Goal: Information Seeking & Learning: Check status

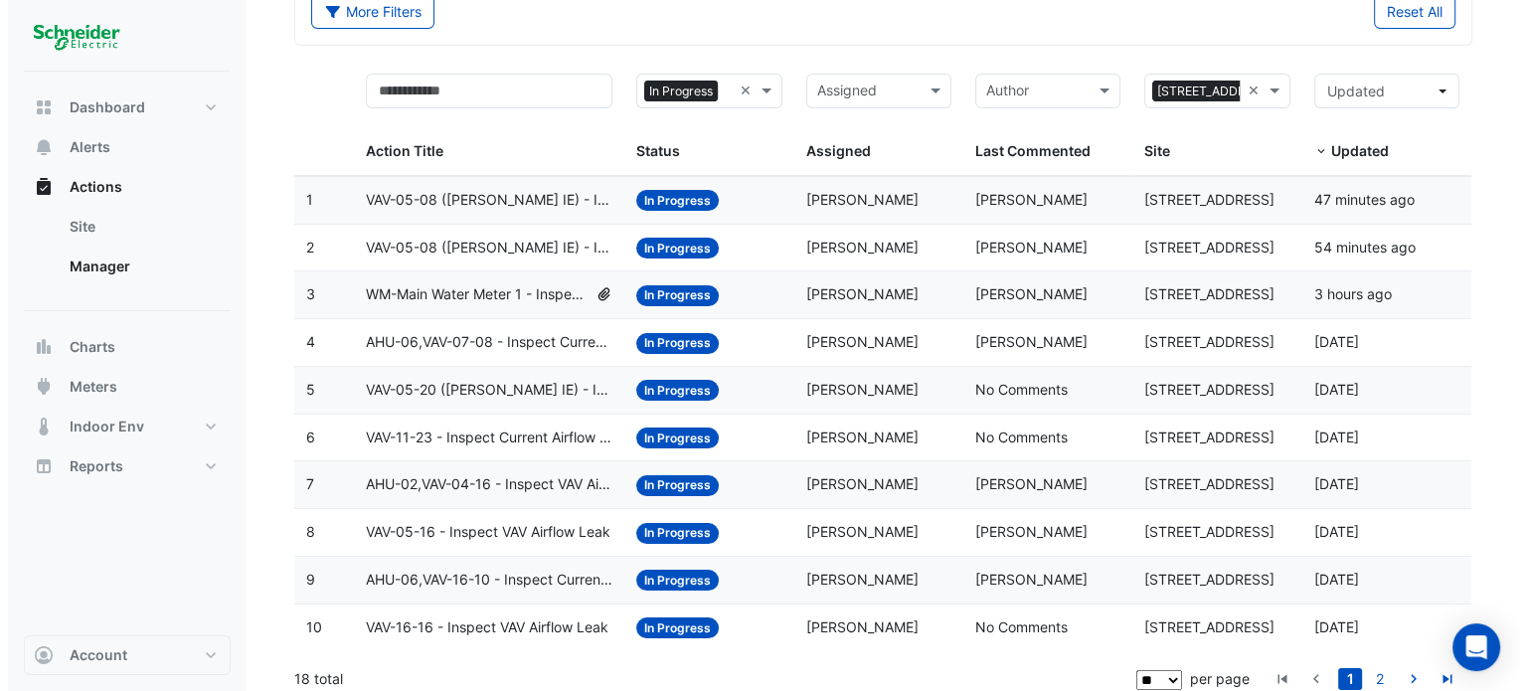
scroll to position [128, 0]
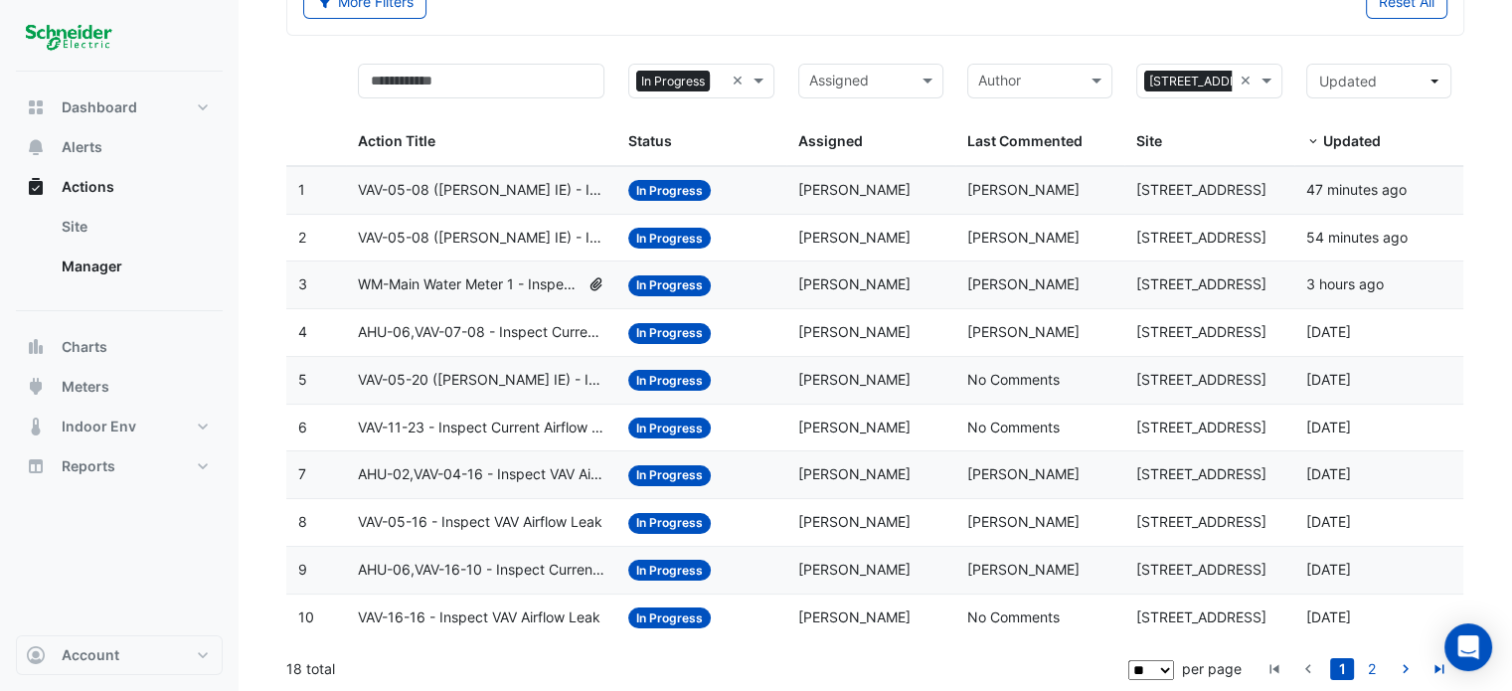
click at [500, 286] on span "WM-Main Water Meter 1 - Inspect Flatlined Water Sub-Meter" at bounding box center [469, 284] width 222 height 23
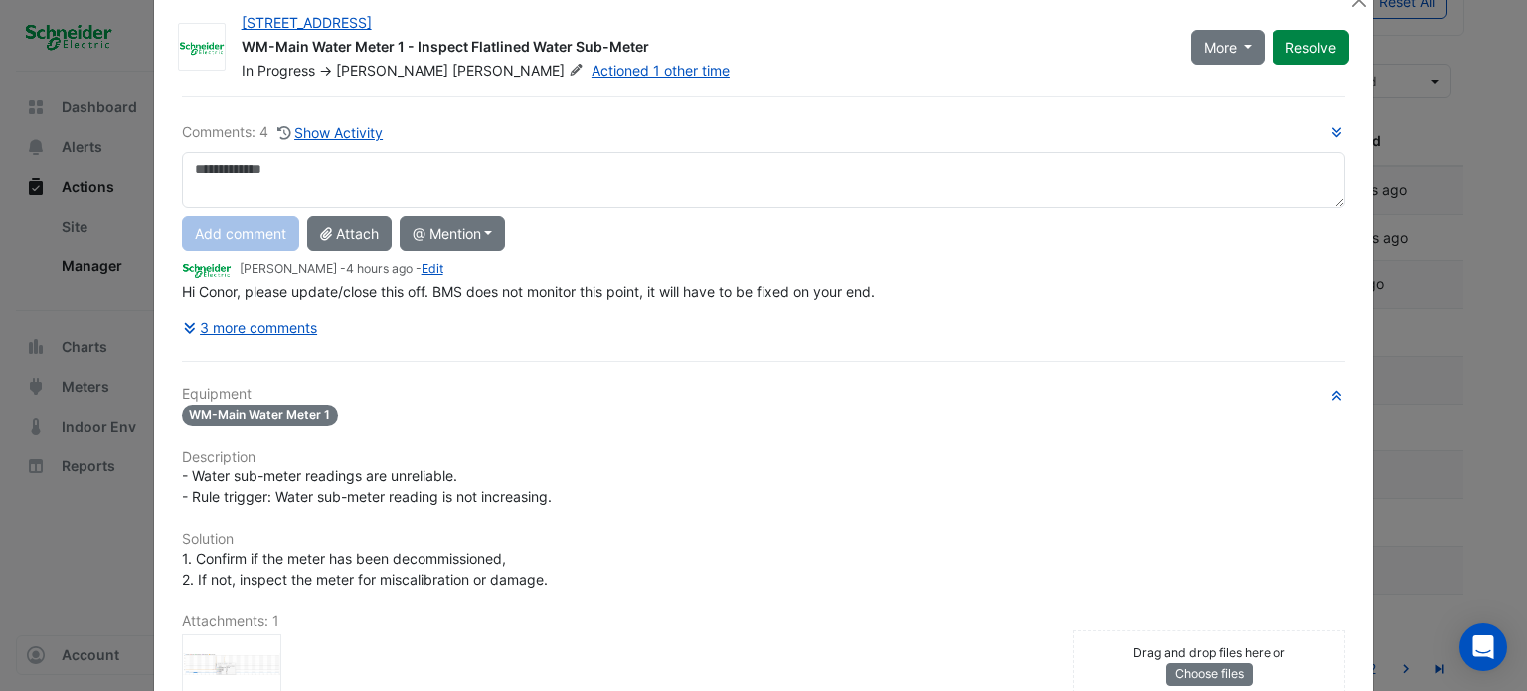
scroll to position [0, 0]
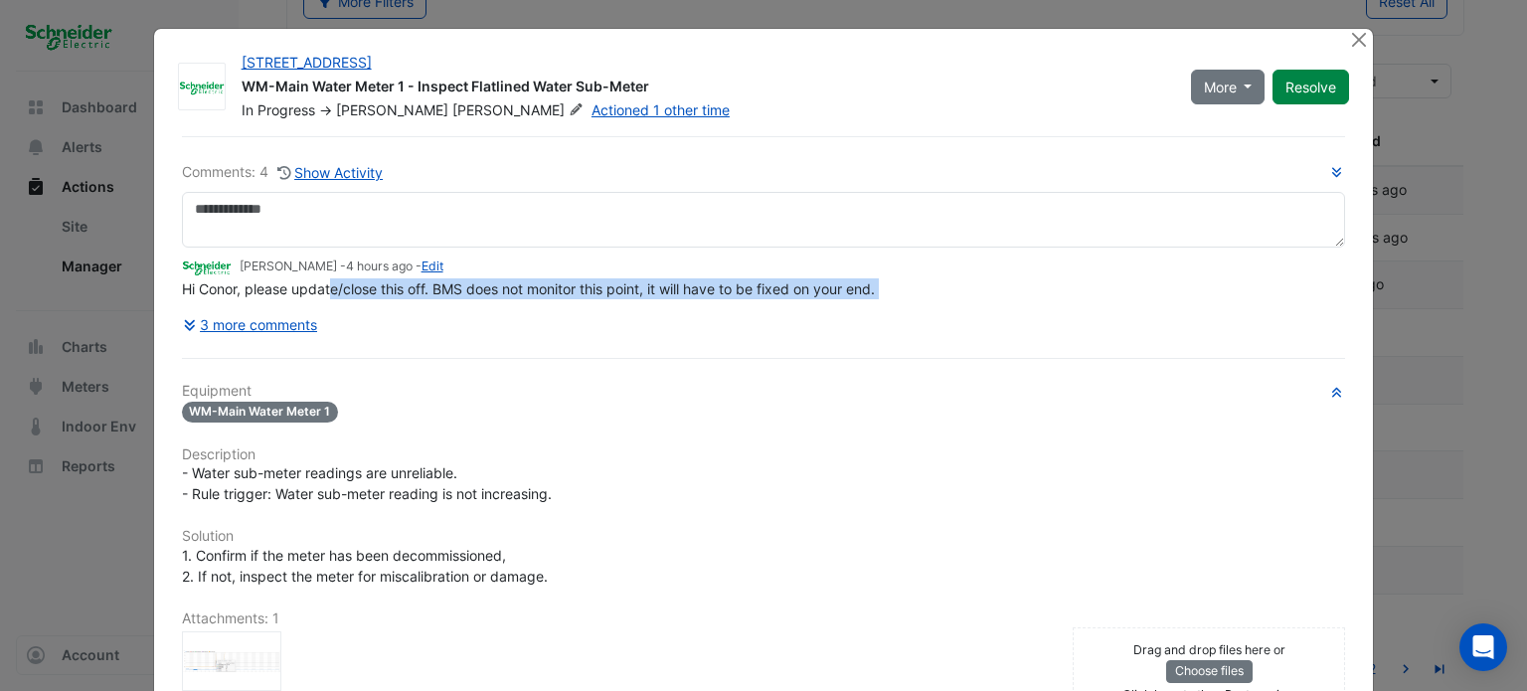
drag, startPoint x: 326, startPoint y: 330, endPoint x: 412, endPoint y: 329, distance: 86.5
click at [412, 329] on div "Comments: 4 Show Activity [PERSON_NAME] - 4 hours ago - Edit Hi [PERSON_NAME], …" at bounding box center [764, 251] width 1164 height 181
click at [412, 329] on div "3 more comments" at bounding box center [764, 324] width 1164 height 35
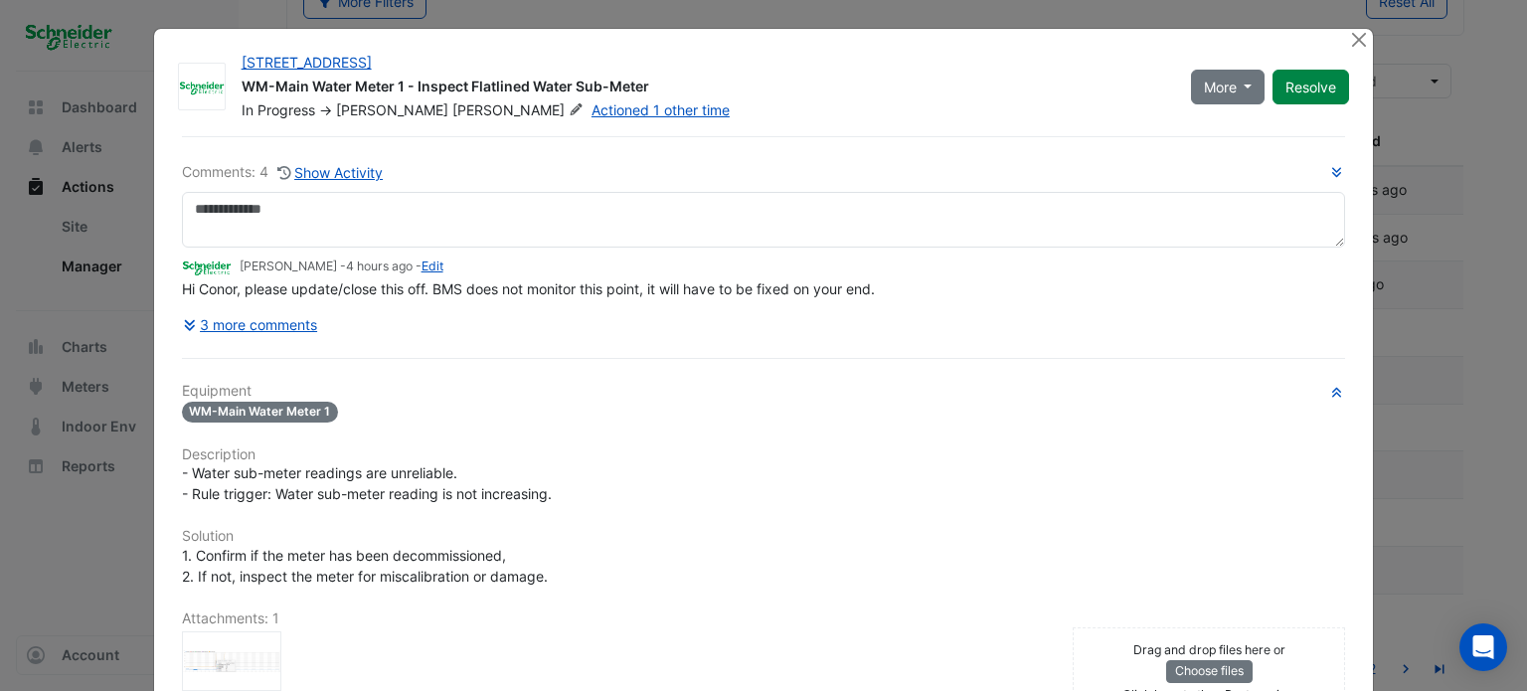
drag, startPoint x: 432, startPoint y: 297, endPoint x: 571, endPoint y: 290, distance: 138.3
click at [565, 291] on div "Comments: 4 Show Activity [PERSON_NAME] - 4 hours ago - Edit Hi [PERSON_NAME], …" at bounding box center [764, 251] width 1164 height 181
click at [571, 290] on span "Hi Conor, please update/close this off. BMS does not monitor this point, it wil…" at bounding box center [528, 288] width 693 height 17
click at [1356, 40] on button "Close" at bounding box center [1358, 39] width 21 height 21
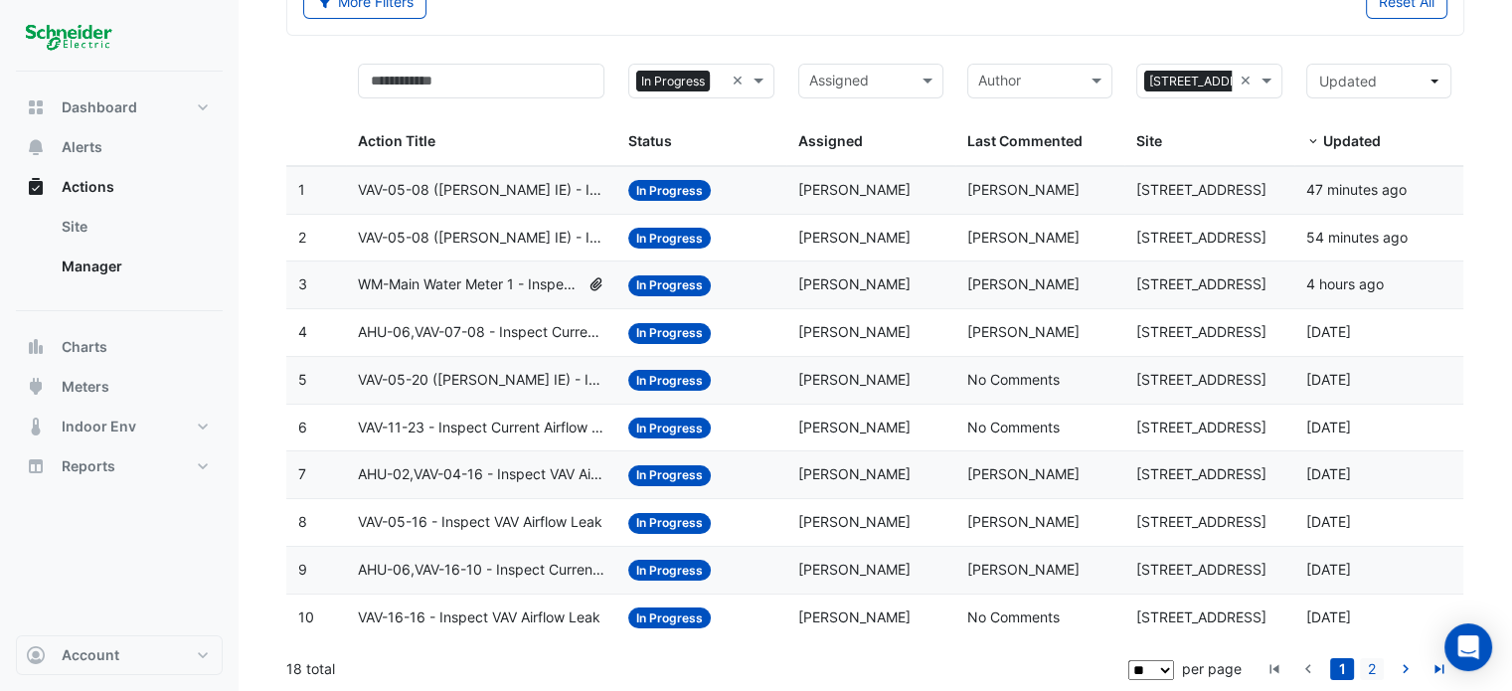
click at [1379, 674] on link "2" at bounding box center [1372, 669] width 24 height 22
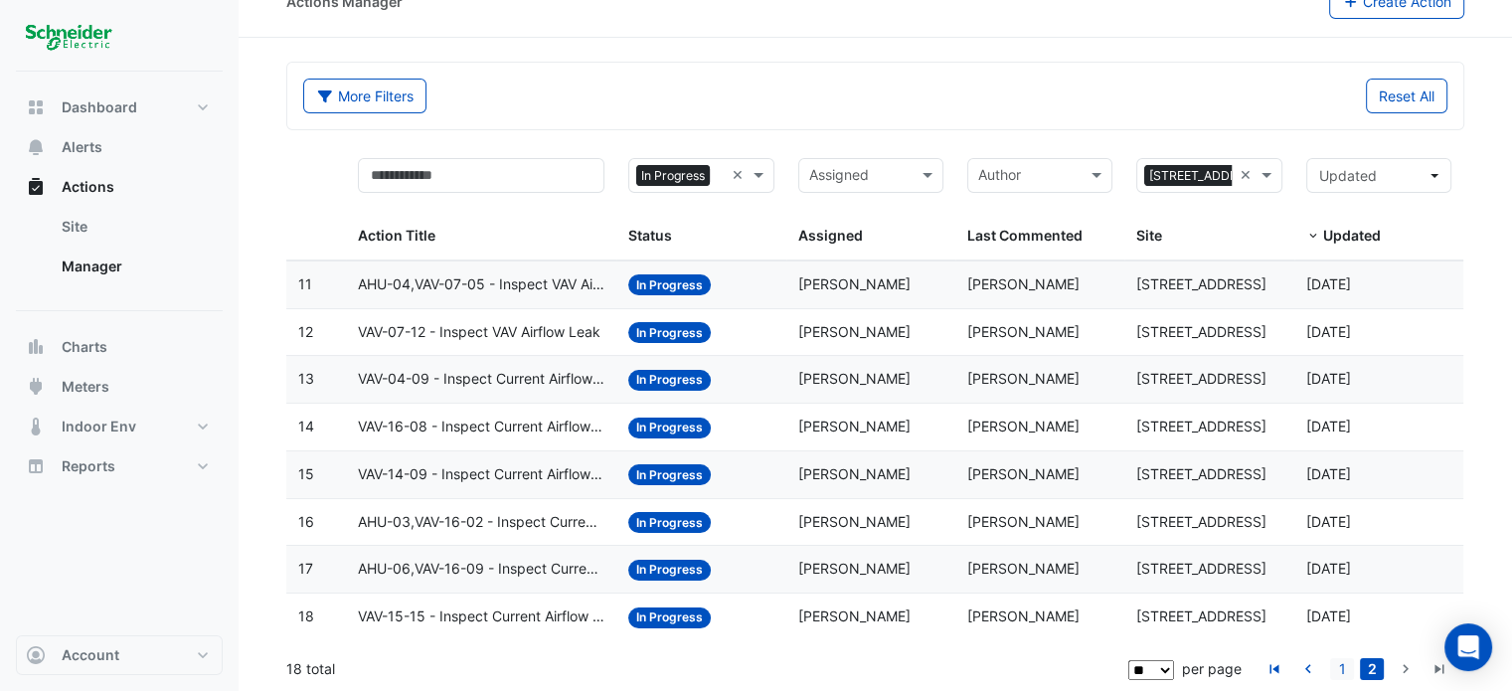
click at [1345, 670] on link "1" at bounding box center [1342, 669] width 24 height 22
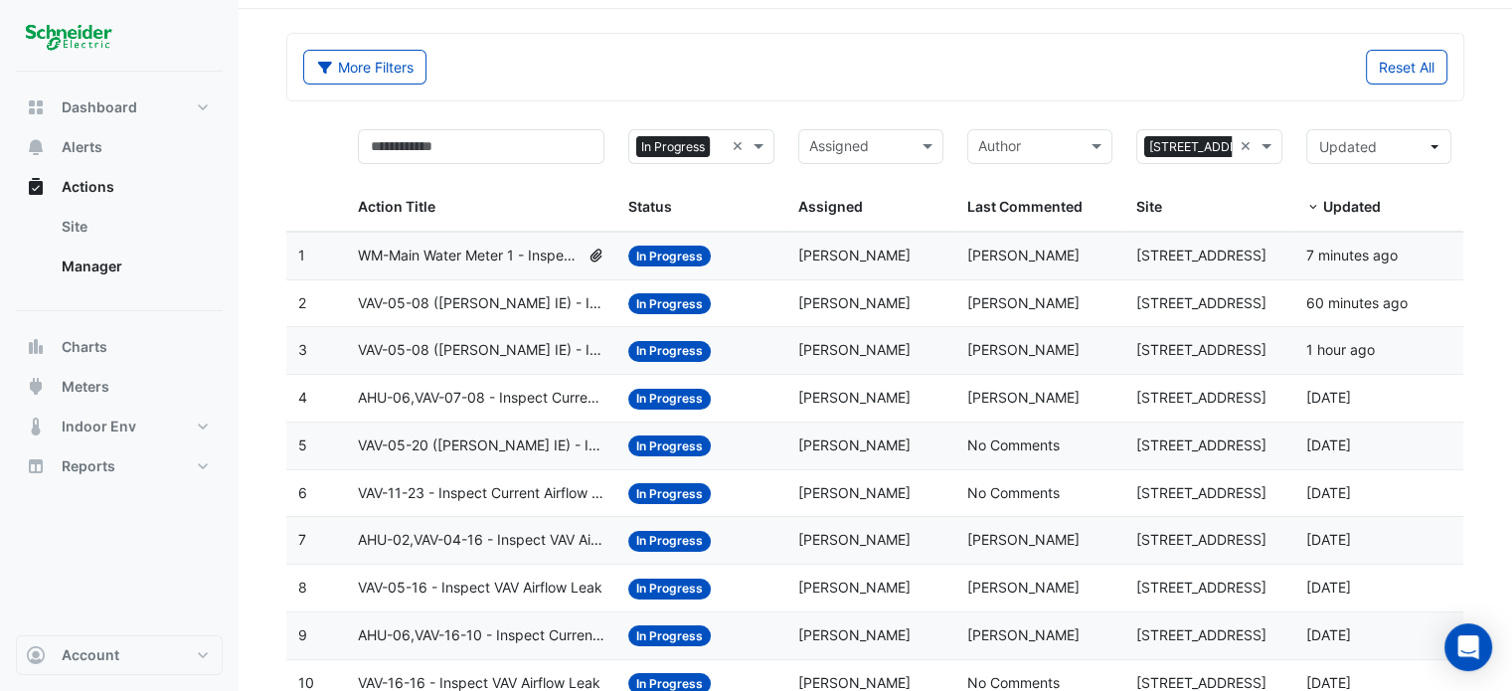
scroll to position [128, 0]
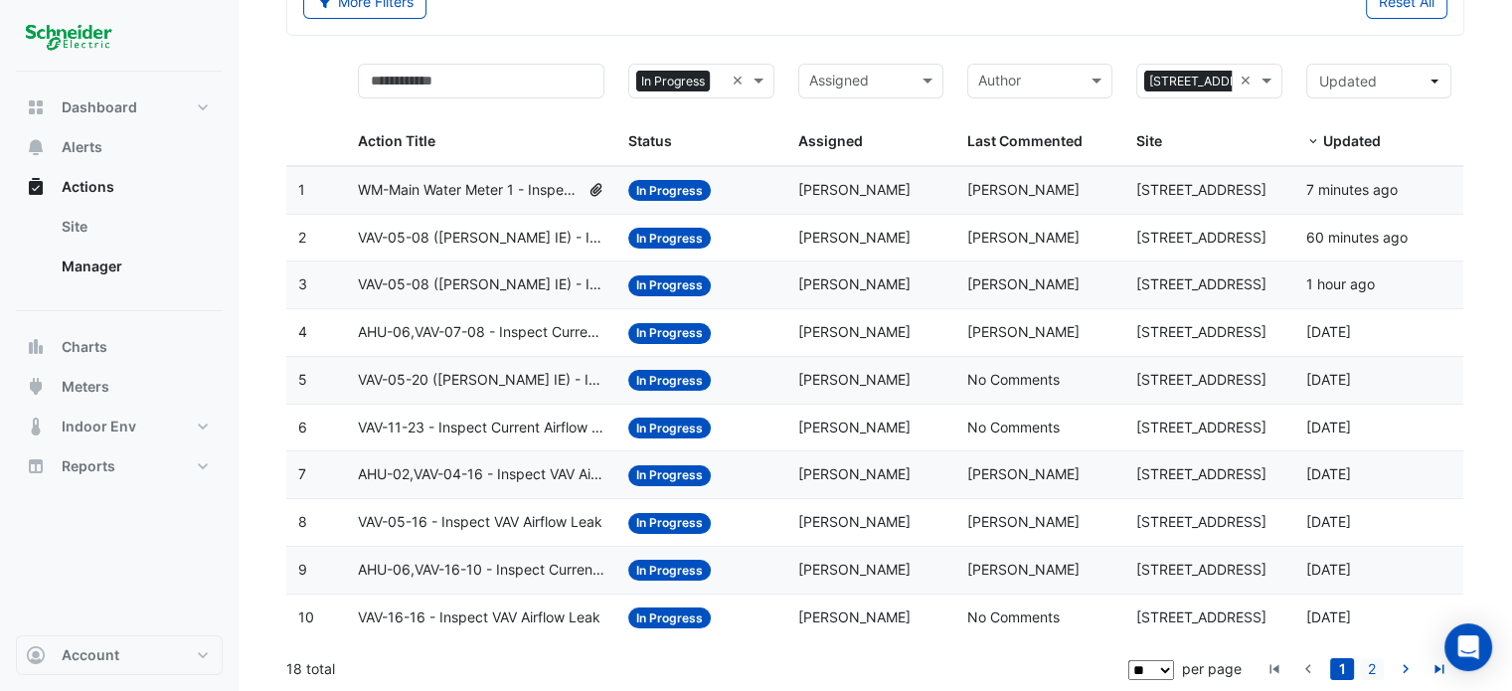
click at [1368, 658] on link "2" at bounding box center [1372, 669] width 24 height 22
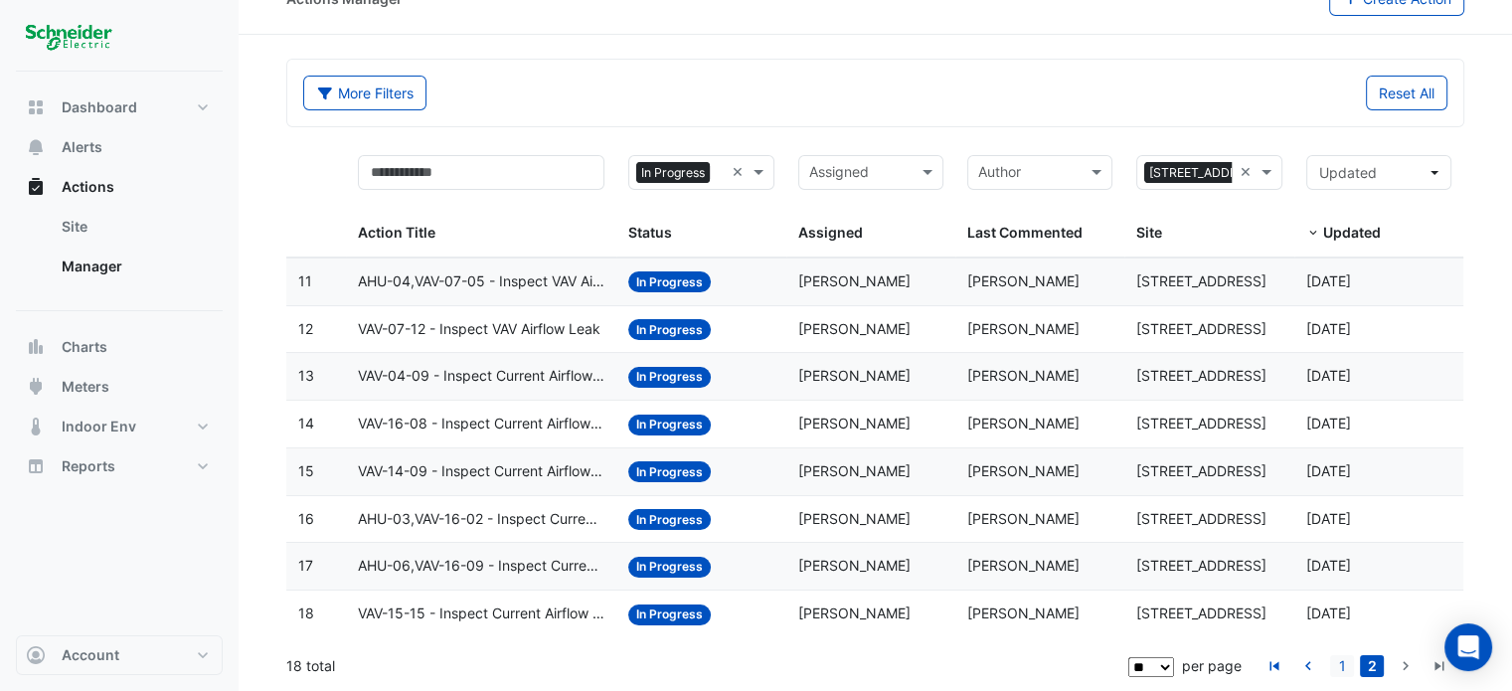
scroll to position [34, 0]
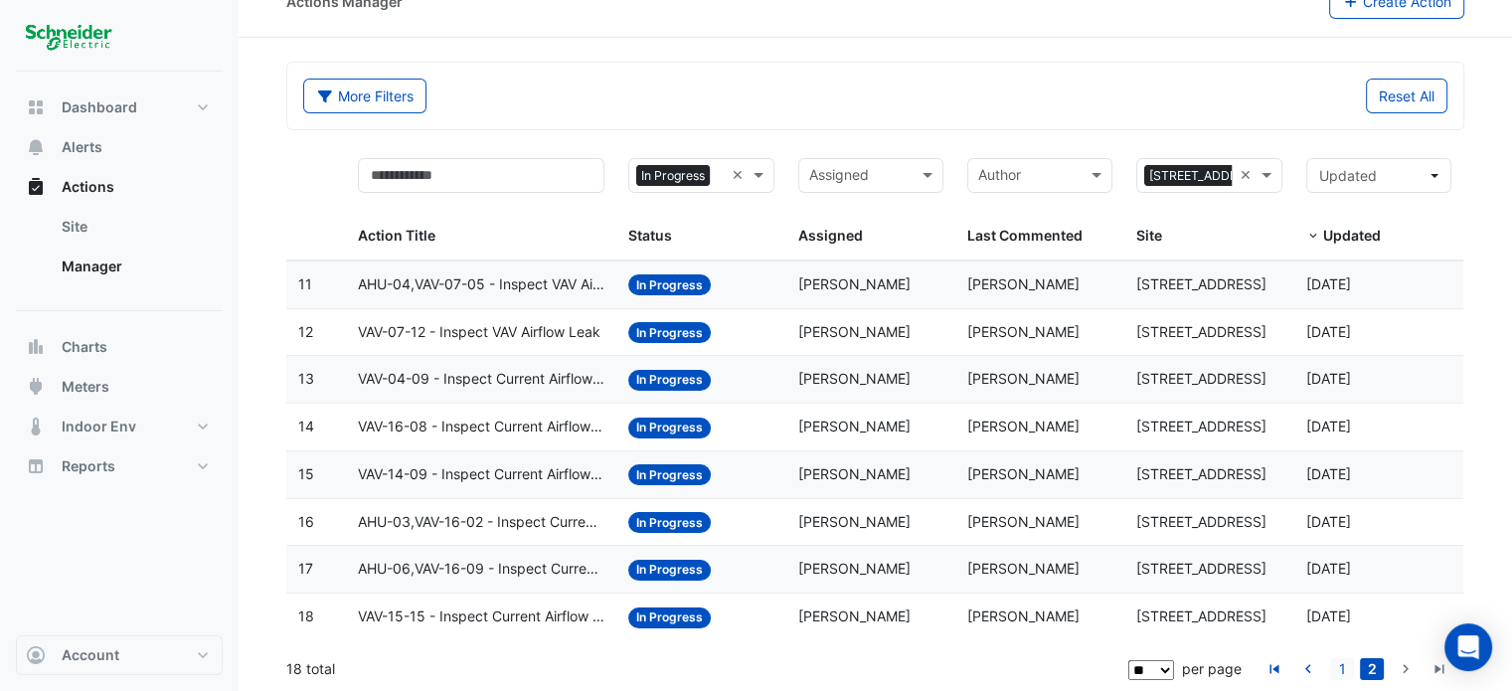
click at [1328, 667] on li "1" at bounding box center [1342, 669] width 30 height 22
click at [1345, 665] on link "1" at bounding box center [1342, 669] width 24 height 22
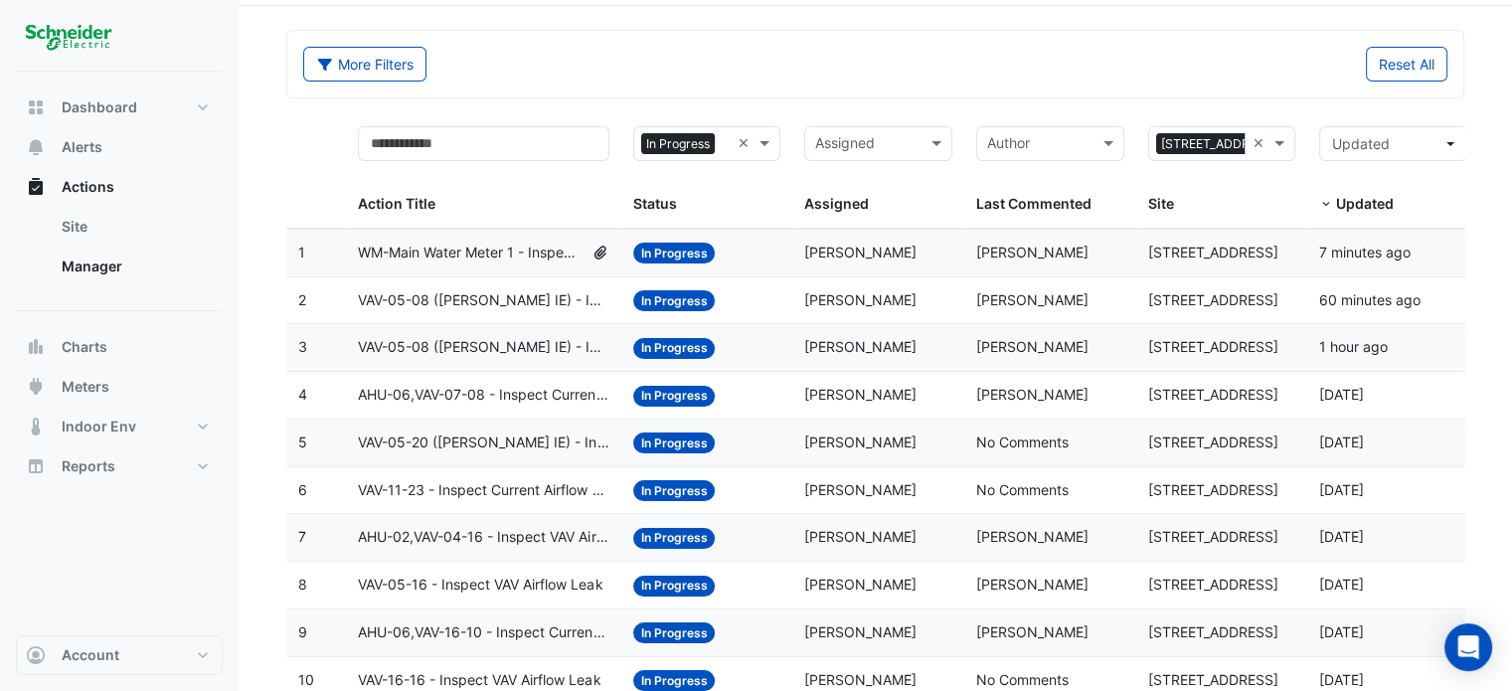
scroll to position [128, 0]
